Goal: Task Accomplishment & Management: Complete application form

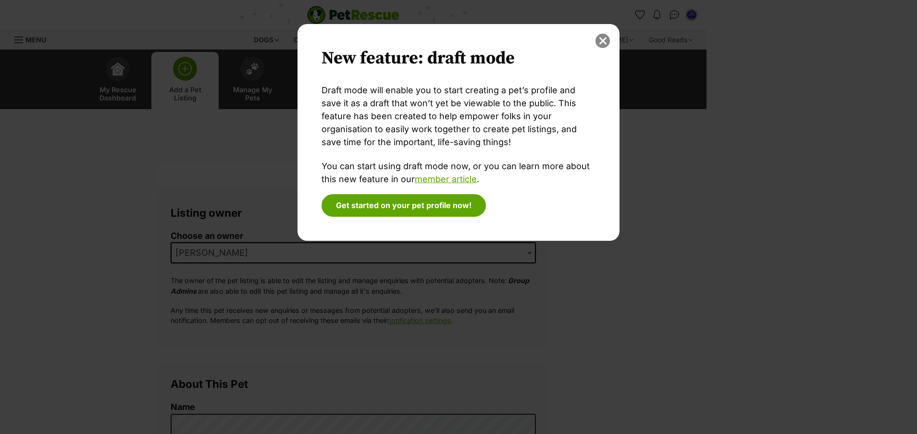
click at [604, 41] on button "close" at bounding box center [603, 41] width 14 height 14
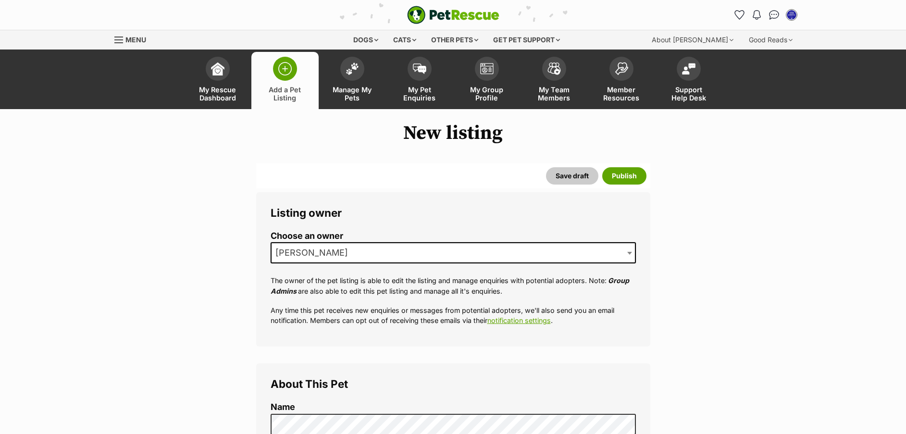
click at [353, 251] on span "[PERSON_NAME]" at bounding box center [453, 252] width 365 height 21
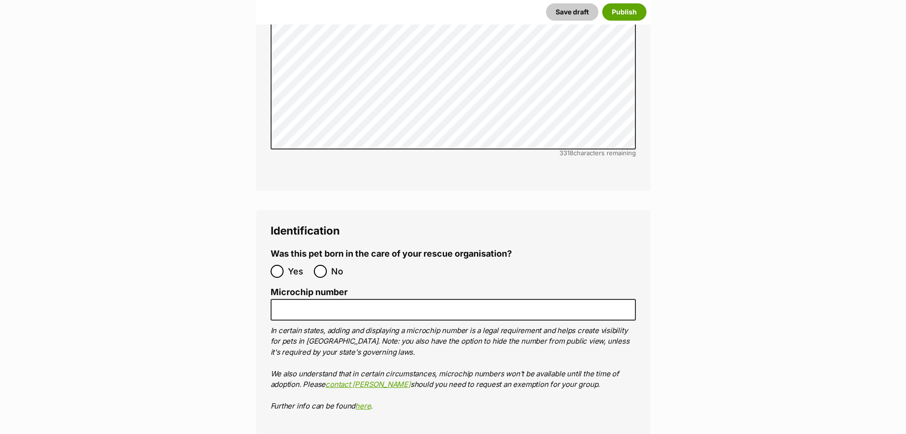
scroll to position [2663, 0]
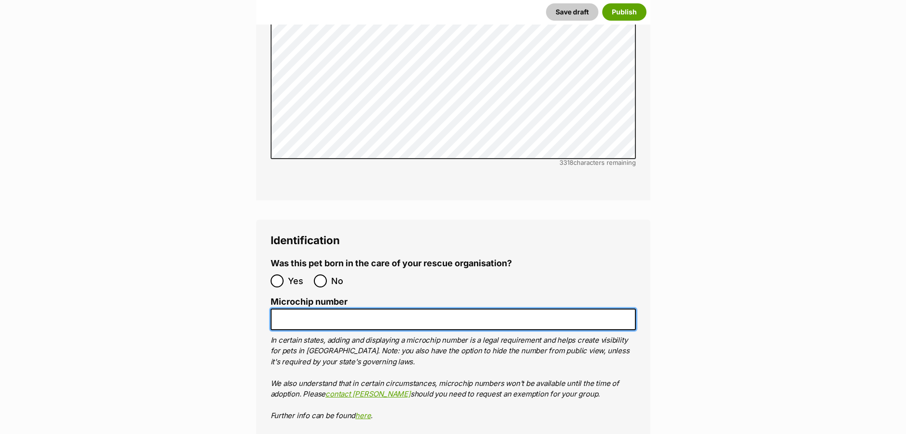
click at [434, 309] on input "Microchip number" at bounding box center [453, 320] width 365 height 22
paste input "985170000116679"
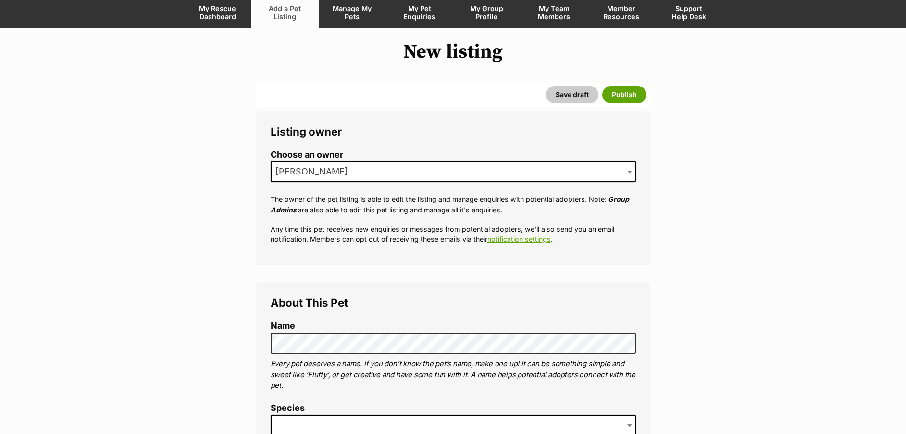
scroll to position [0, 0]
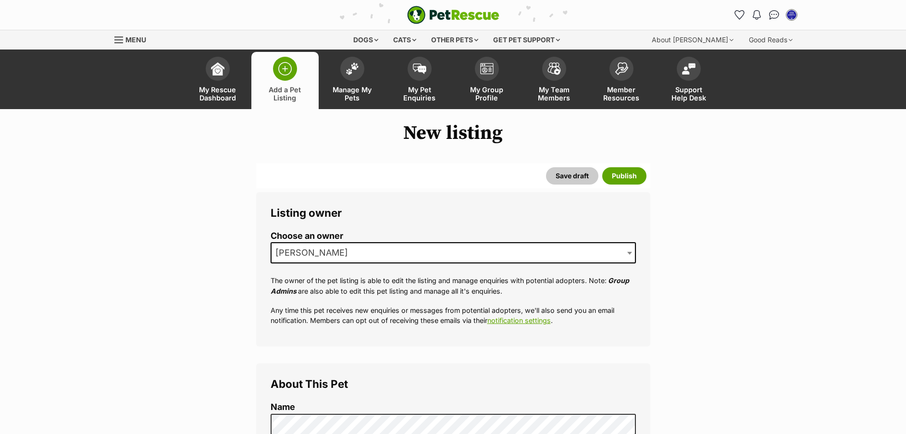
type input "985170000116679"
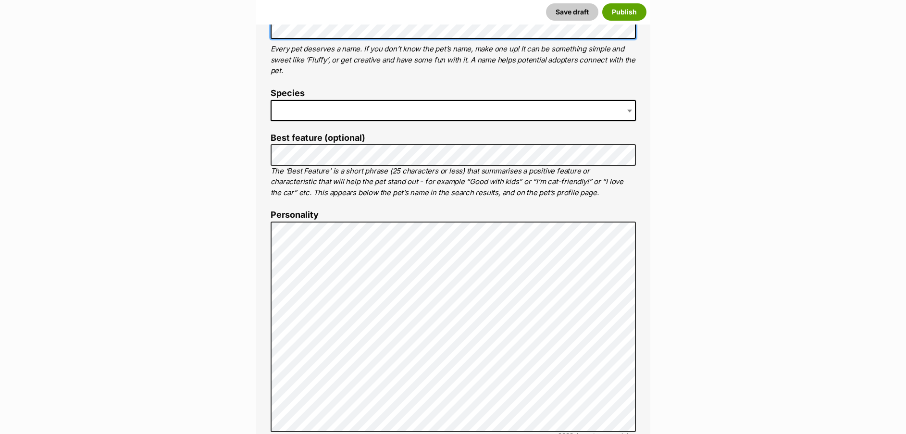
scroll to position [377, 0]
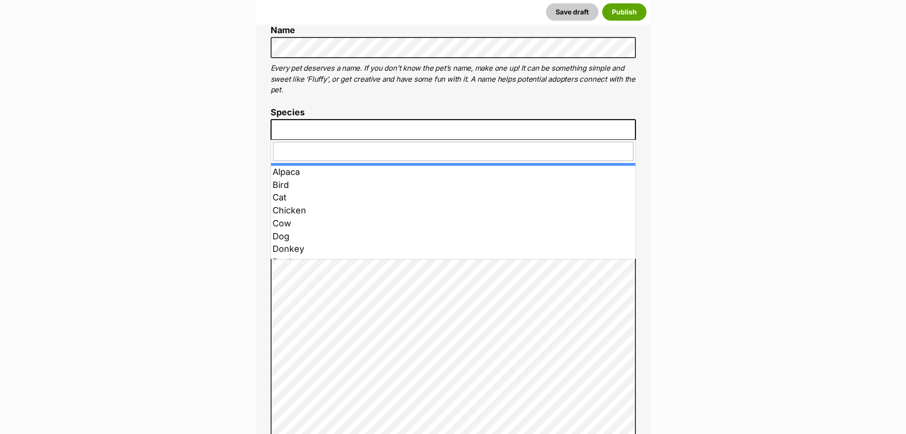
click at [385, 127] on span at bounding box center [453, 129] width 365 height 21
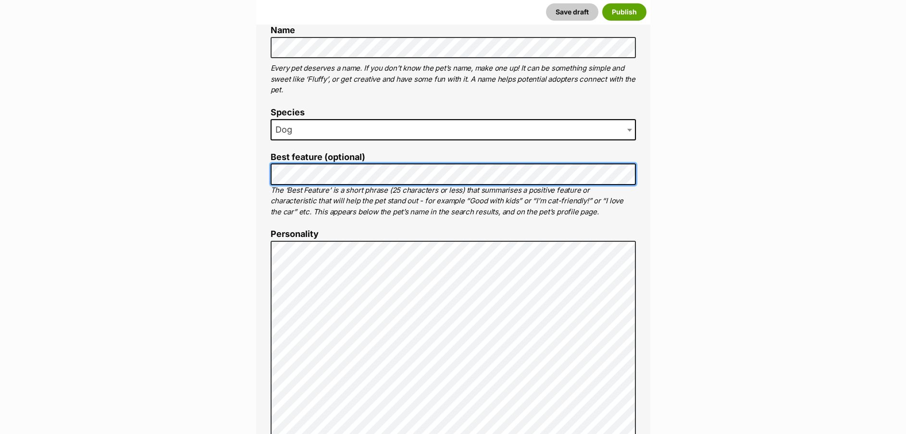
click at [259, 177] on div "About This Pet Name Henlo there, it looks like you might be using the pet name …" at bounding box center [453, 389] width 394 height 805
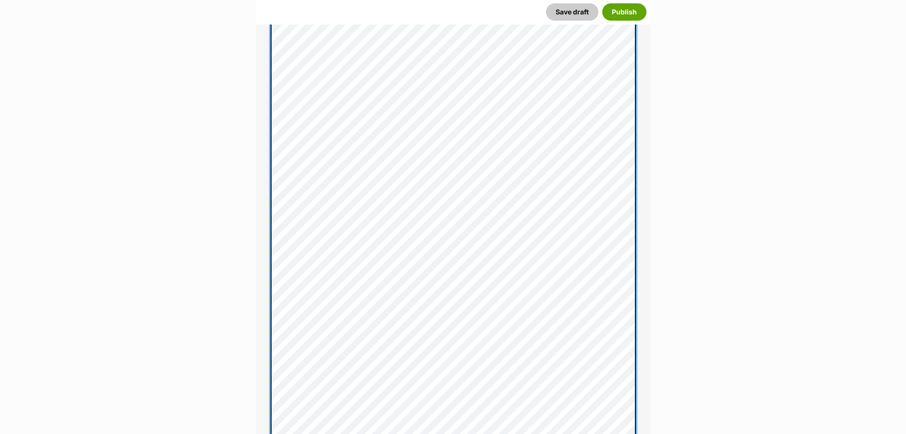
scroll to position [627, 0]
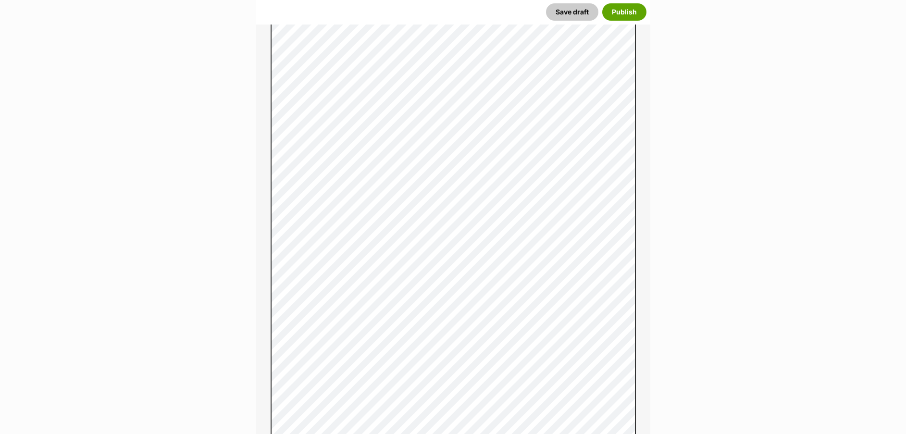
drag, startPoint x: 906, startPoint y: 85, endPoint x: 907, endPoint y: 66, distance: 19.3
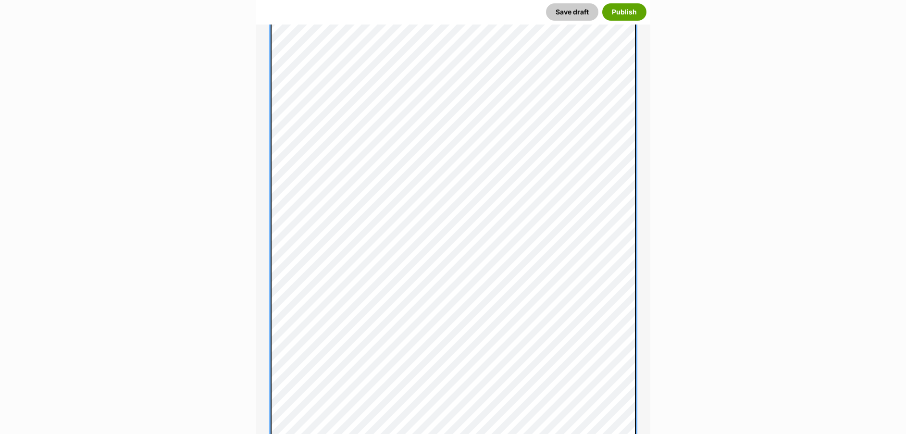
scroll to position [647, 0]
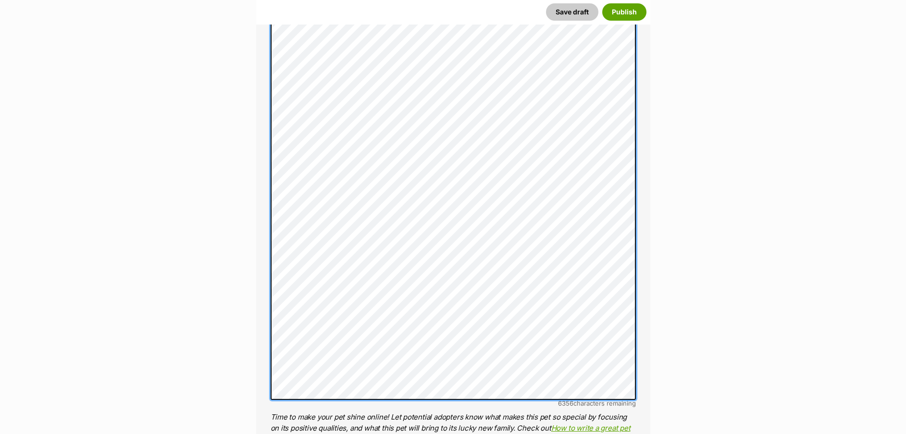
click at [268, 253] on div "About This Pet Name Henlo there, it looks like you might be using the pet name …" at bounding box center [453, 228] width 394 height 1024
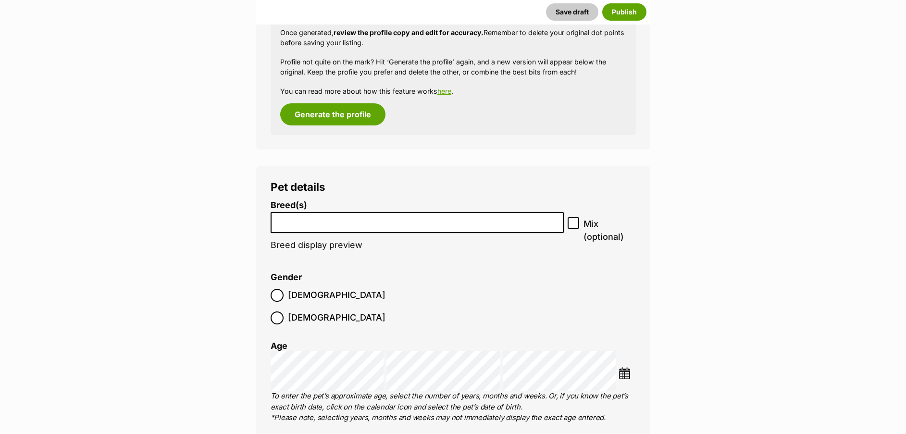
scroll to position [1213, 0]
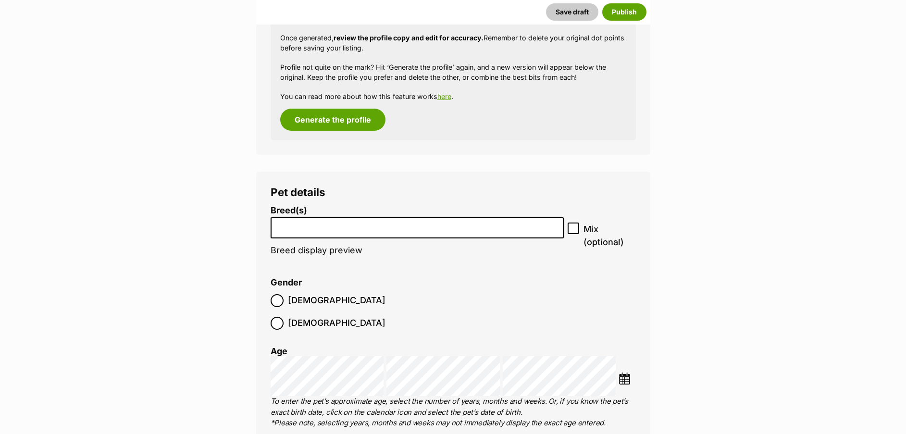
click at [557, 226] on input "search" at bounding box center [417, 226] width 287 height 10
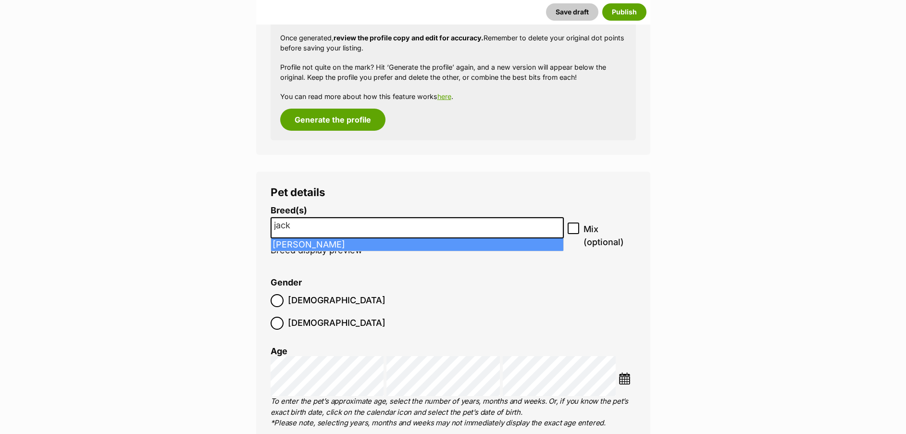
type input "jack"
select select "118"
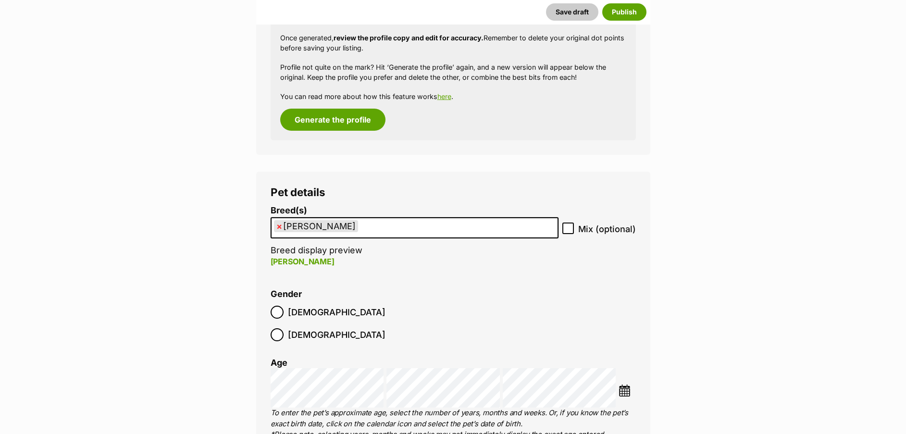
click at [625, 385] on img at bounding box center [625, 391] width 12 height 12
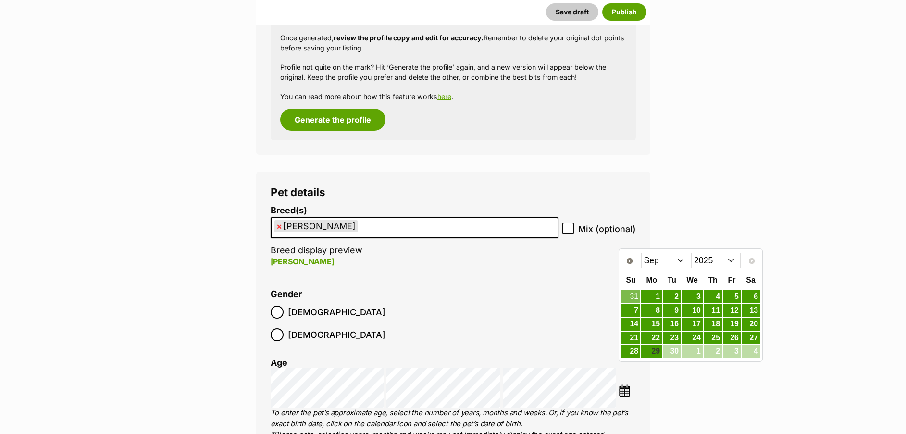
click at [720, 261] on select "2015 2016 2017 2018 2019 2020 2021 2022 2023 2024 2025" at bounding box center [716, 260] width 50 height 15
click at [731, 254] on div "Prev Next Jan Feb Mar Apr May Jun Jul Aug Sep Oct Nov Dec 2005 2006 2007 2008 2…" at bounding box center [690, 260] width 139 height 20
click at [732, 258] on select "2005 2006 2007 2008 2009 2010 2011 2012 2013 2014 2015 2016 2017 2018 2019 2020…" at bounding box center [716, 260] width 50 height 15
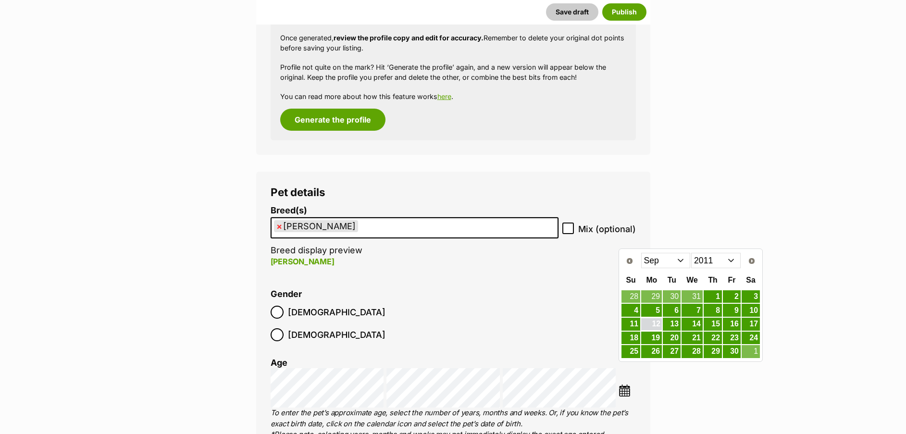
click at [653, 325] on link "12" at bounding box center [651, 324] width 21 height 12
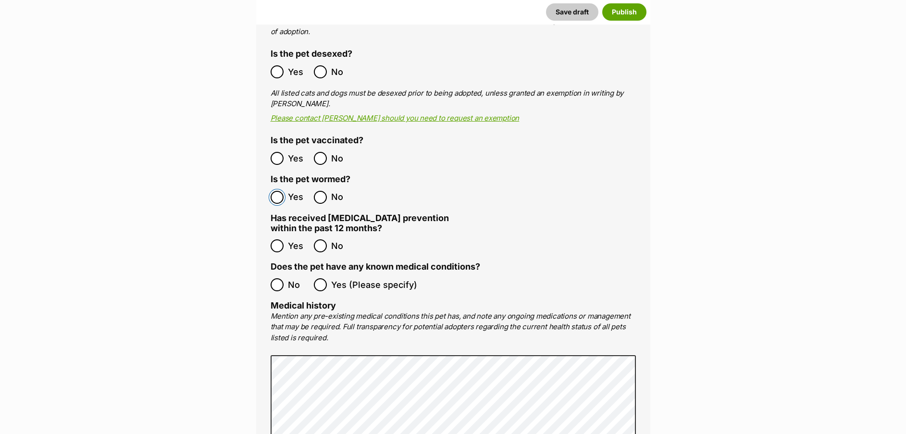
scroll to position [1932, 0]
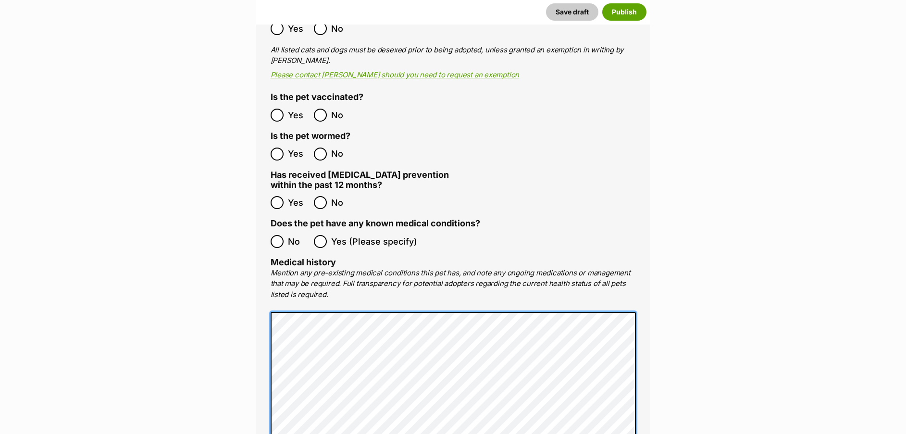
click at [218, 332] on main "New listing Listing owner Choose an owner Lynne The owner of the pet listing is…" at bounding box center [453, 130] width 906 height 3880
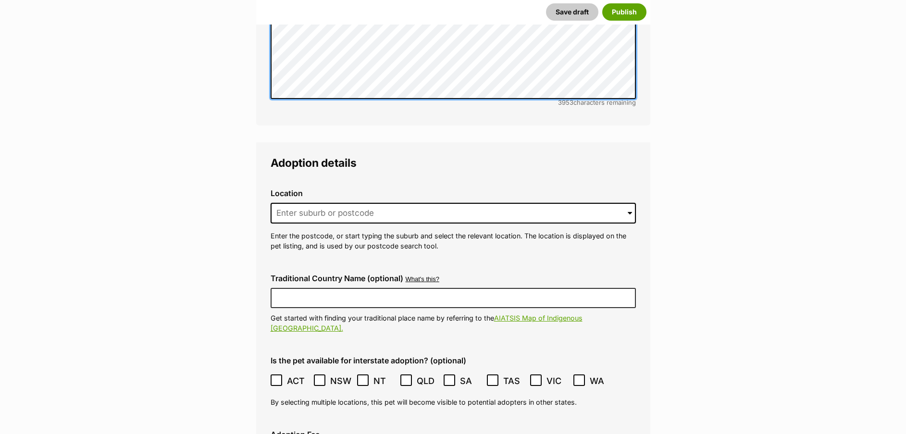
scroll to position [2313, 0]
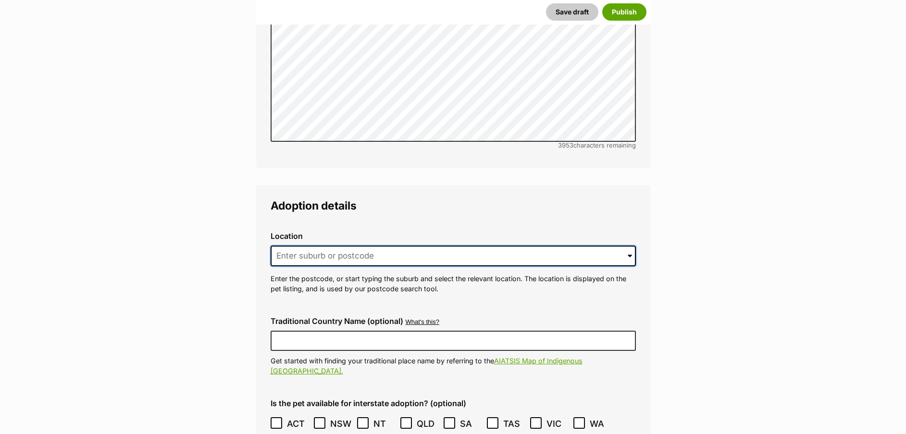
click at [451, 246] on input at bounding box center [453, 256] width 365 height 21
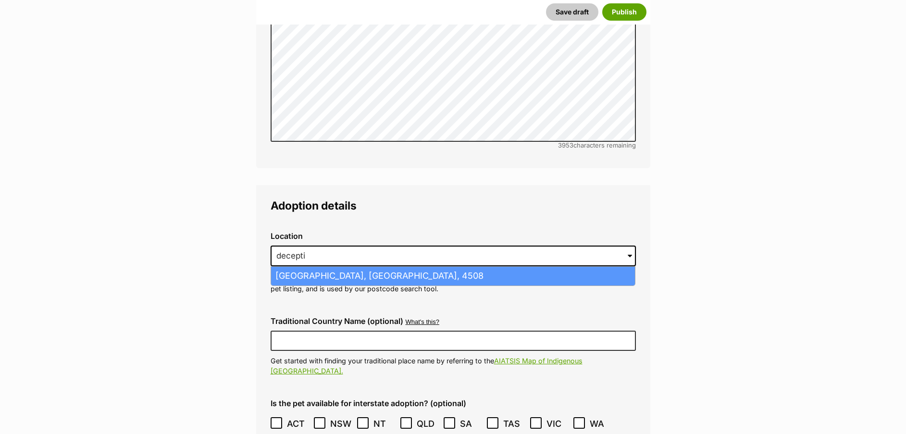
click at [400, 267] on li "Deception Bay, Queensland, 4508" at bounding box center [453, 276] width 364 height 19
type input "Deception Bay, Queensland, 4508"
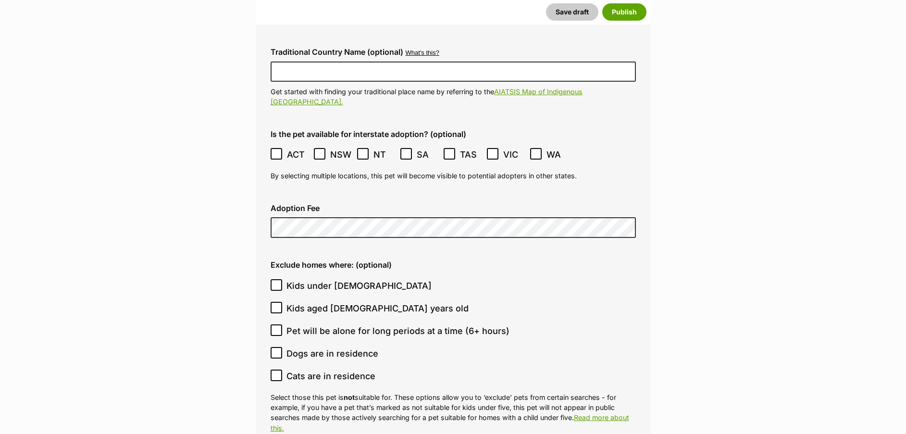
scroll to position [2611, 0]
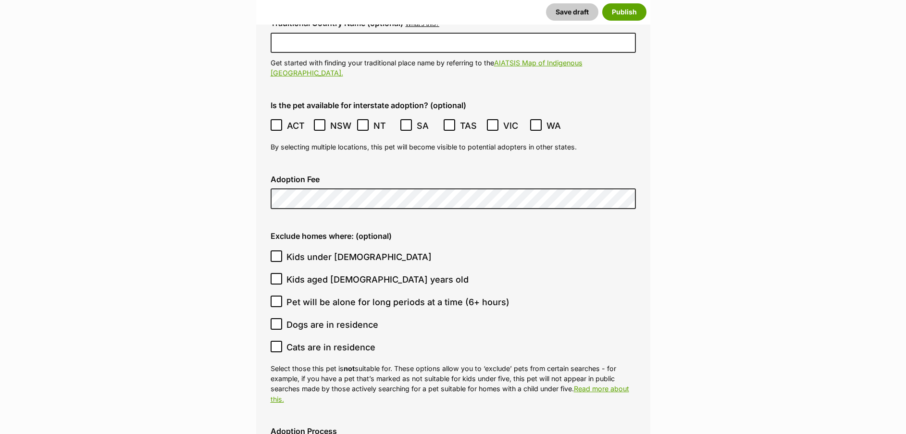
click at [275, 253] on icon at bounding box center [276, 256] width 7 height 7
click at [275, 250] on input "Kids under 5 years old" at bounding box center [277, 256] width 12 height 12
checkbox input "true"
click at [277, 275] on icon at bounding box center [276, 278] width 7 height 7
click at [277, 273] on input "Kids aged 6-12 years old" at bounding box center [277, 279] width 12 height 12
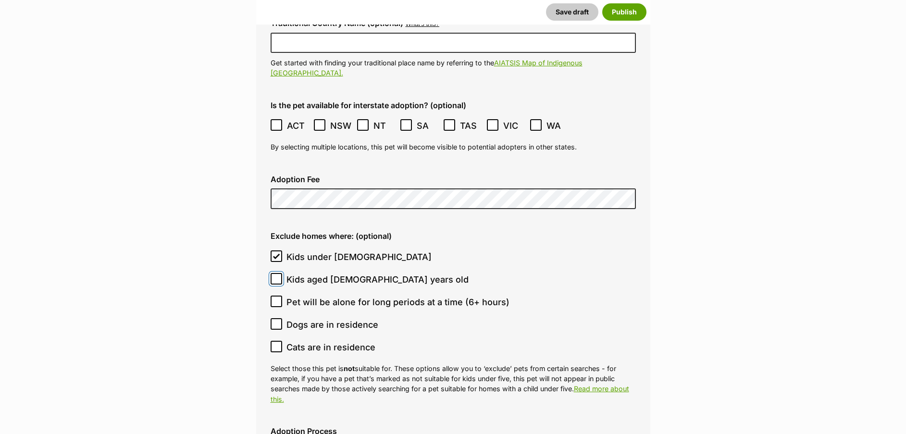
checkbox input "true"
click at [276, 343] on icon at bounding box center [276, 346] width 7 height 7
click at [276, 341] on input "Cats are in residence" at bounding box center [277, 347] width 12 height 12
checkbox input "true"
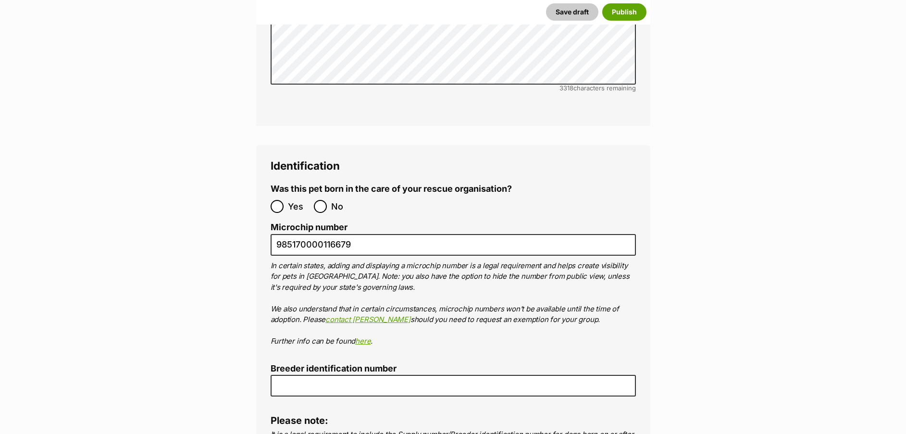
scroll to position [3287, 0]
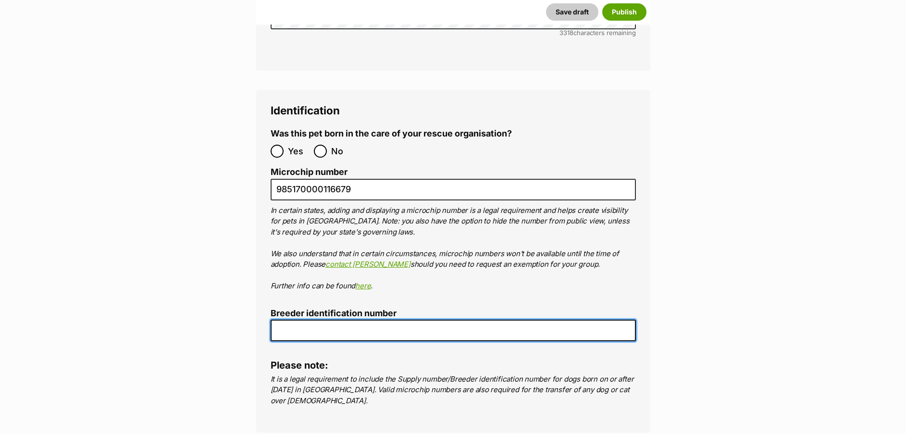
click at [440, 320] on input "Breeder identification number" at bounding box center [453, 331] width 365 height 22
type input "0013147113896"
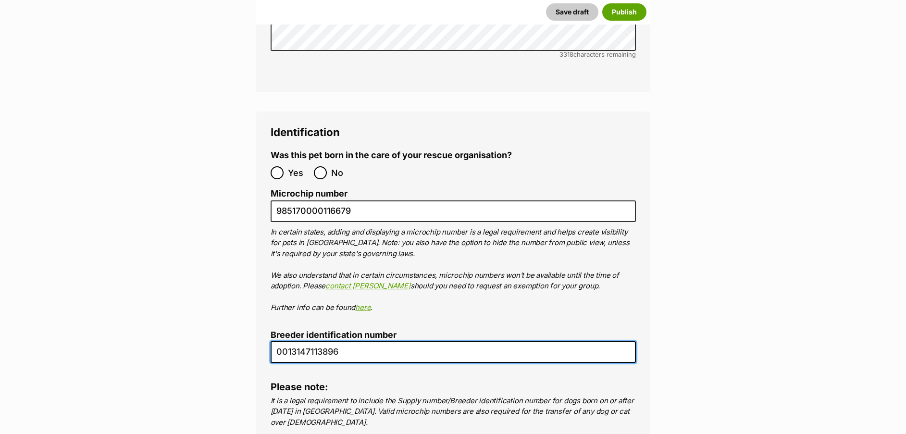
scroll to position [3200, 0]
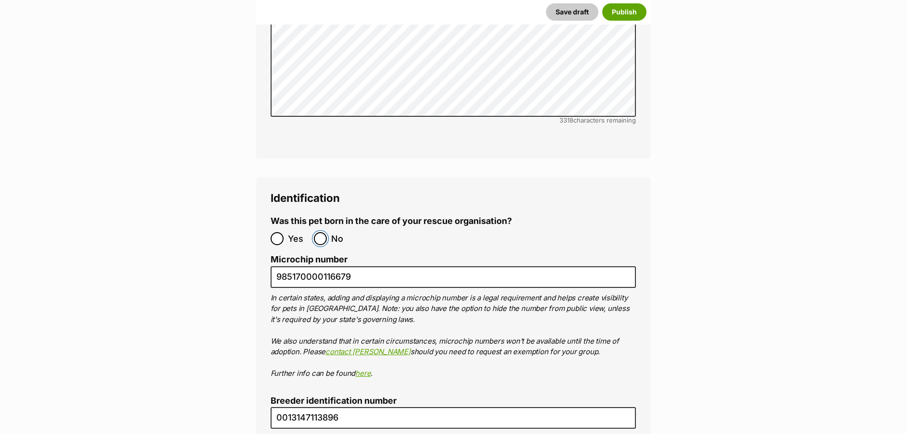
click at [322, 232] on input "No" at bounding box center [320, 238] width 13 height 13
radio input "true"
click at [631, 11] on button "Publish" at bounding box center [624, 11] width 44 height 17
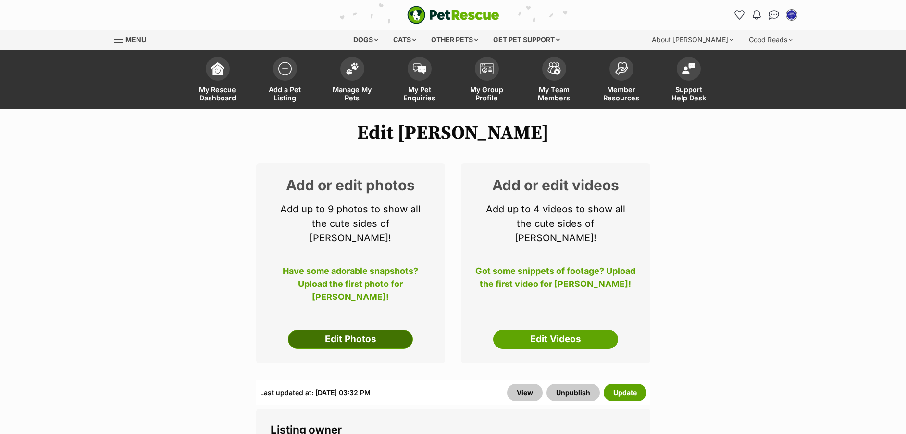
click at [357, 330] on link "Edit Photos" at bounding box center [350, 339] width 125 height 19
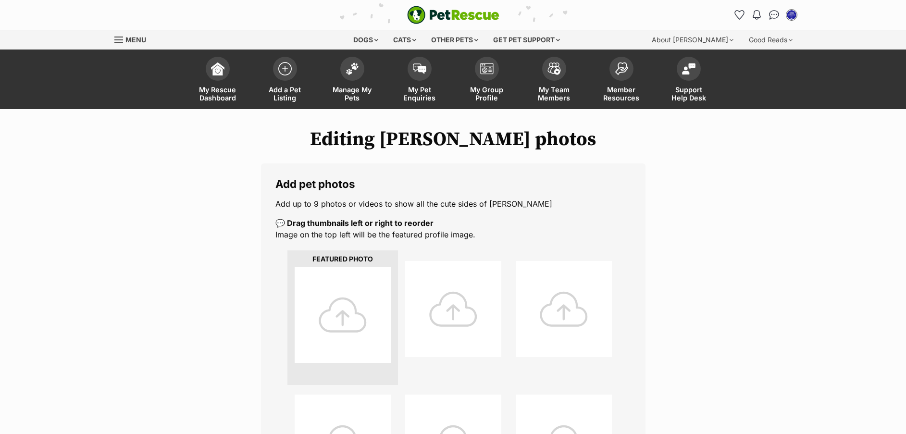
click at [344, 305] on div at bounding box center [343, 315] width 96 height 96
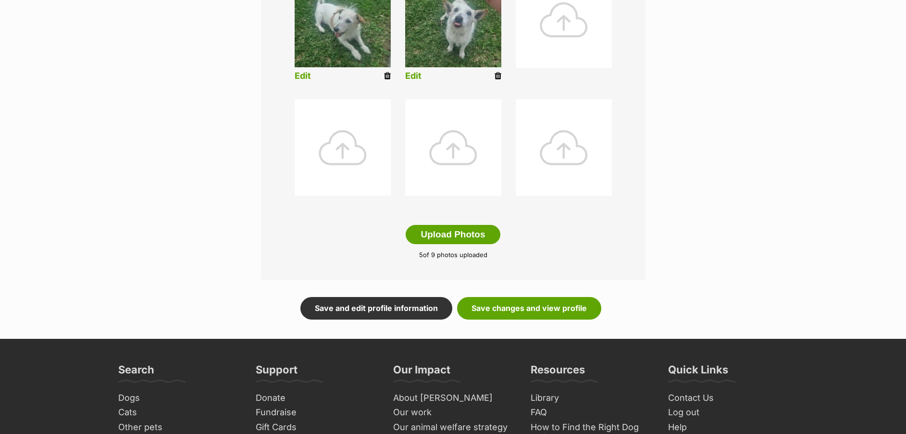
scroll to position [422, 0]
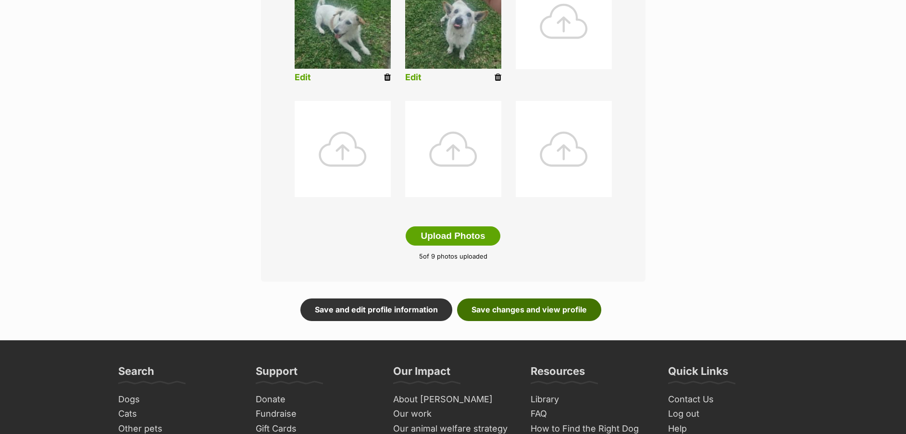
click at [491, 311] on link "Save changes and view profile" at bounding box center [529, 310] width 144 height 22
